Goal: Task Accomplishment & Management: Complete application form

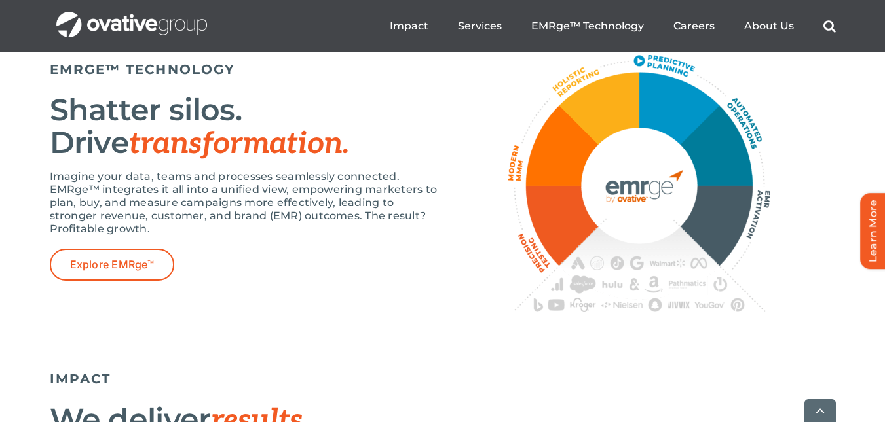
scroll to position [2394, 0]
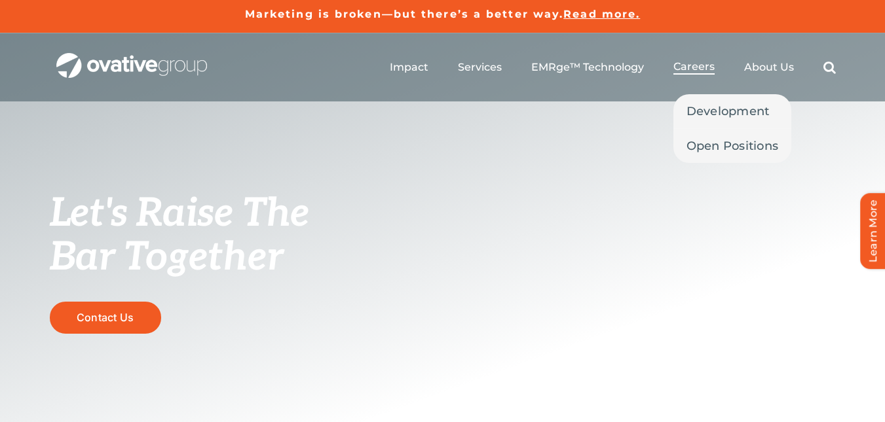
click at [676, 67] on span "Careers" at bounding box center [693, 66] width 41 height 13
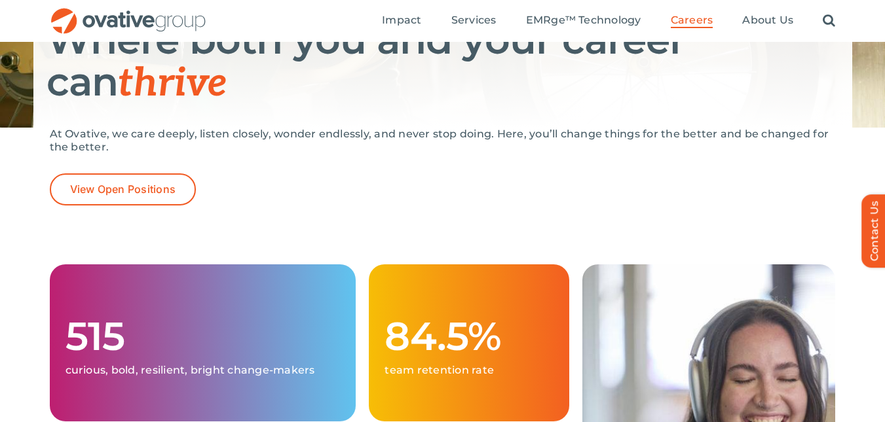
scroll to position [218, 0]
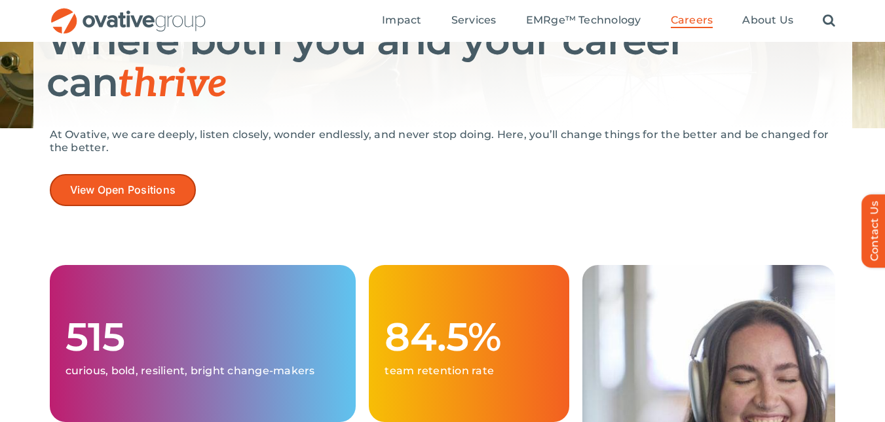
click at [174, 184] on span "View Open Positions" at bounding box center [123, 190] width 106 height 12
